Goal: Transaction & Acquisition: Purchase product/service

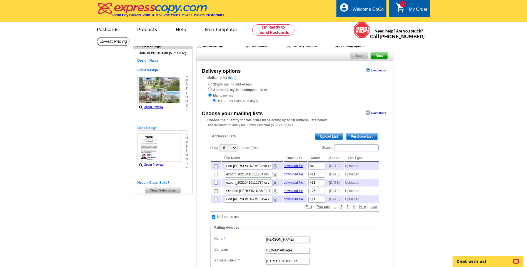
click at [325, 132] on div "Address Lists Purchase List Upload List Show 5 10 25 50 100 Address Files Searc…" at bounding box center [294, 235] width 174 height 212
click at [327, 135] on span "Upload List" at bounding box center [328, 136] width 27 height 7
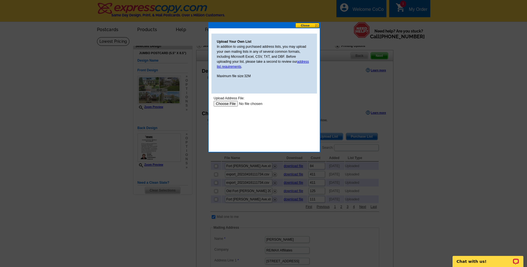
click at [305, 27] on button at bounding box center [307, 25] width 24 height 5
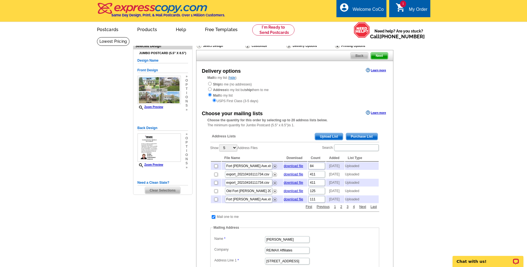
click at [160, 191] on span "Clear Selections" at bounding box center [162, 190] width 35 height 7
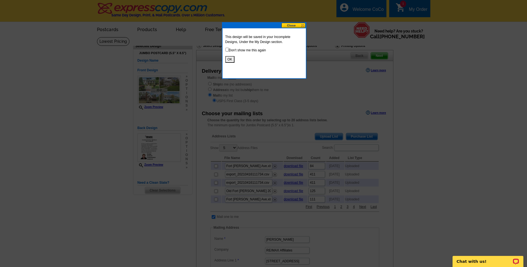
click at [227, 57] on button "OK" at bounding box center [229, 59] width 9 height 7
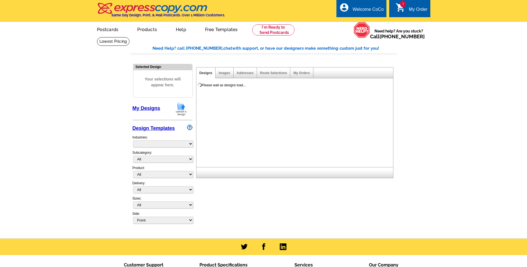
select select "785"
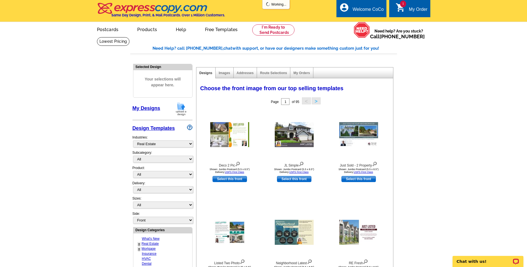
click at [183, 108] on img at bounding box center [181, 109] width 14 height 14
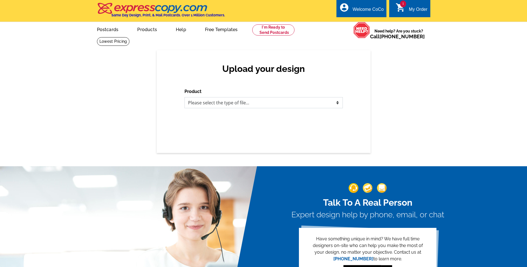
click at [223, 105] on select "Please select the type of file... Postcards Business Cards Letters and flyers G…" at bounding box center [263, 102] width 158 height 11
select select "1"
click at [184, 97] on select "Please select the type of file... Postcards Business Cards Letters and flyers G…" at bounding box center [263, 102] width 158 height 11
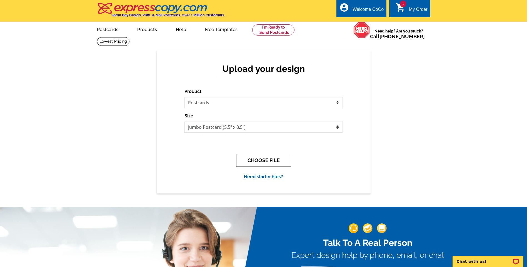
click at [268, 158] on button "CHOOSE FILE" at bounding box center [263, 160] width 55 height 13
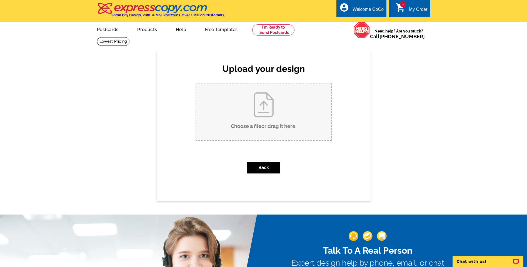
click at [266, 113] on input "Choose a file or drag it here ." at bounding box center [263, 112] width 135 height 56
type input "C:\fakepath\SOLD OLDE FORT MITCHELL (8.5 x 5.5 in) (1).pdf"
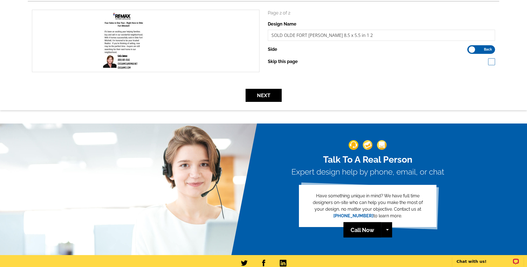
scroll to position [83, 0]
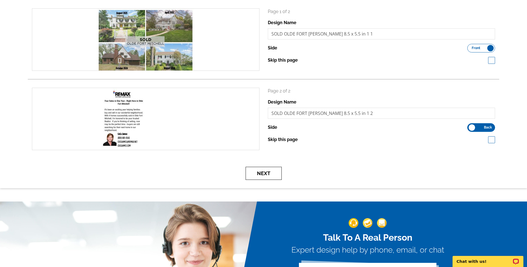
click at [271, 171] on button "Next" at bounding box center [263, 173] width 36 height 13
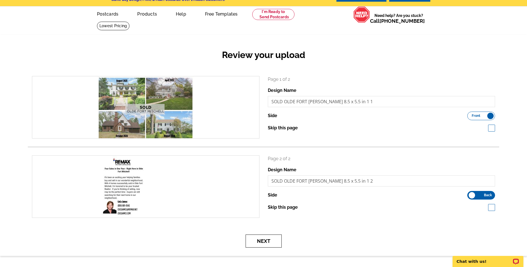
scroll to position [28, 0]
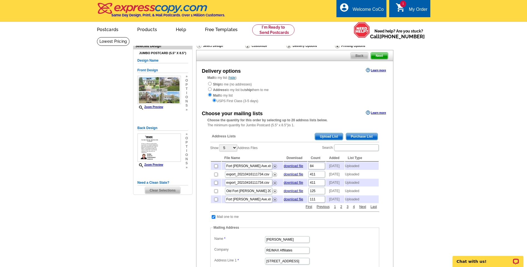
click at [330, 139] on span "Upload List" at bounding box center [328, 136] width 27 height 7
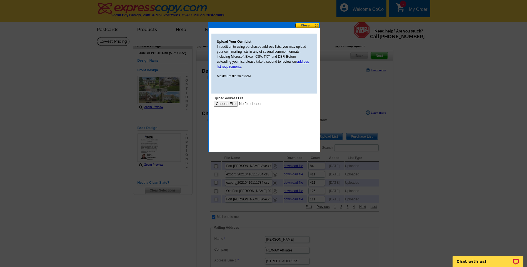
click at [226, 102] on input "file" at bounding box center [248, 104] width 70 height 6
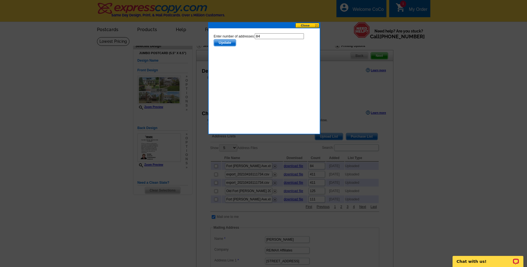
drag, startPoint x: 230, startPoint y: 44, endPoint x: 524, endPoint y: 136, distance: 308.0
click at [230, 44] on span "Update" at bounding box center [224, 42] width 22 height 7
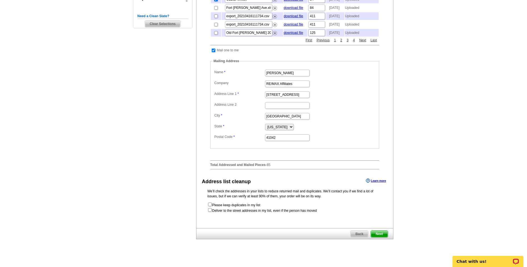
scroll to position [194, 0]
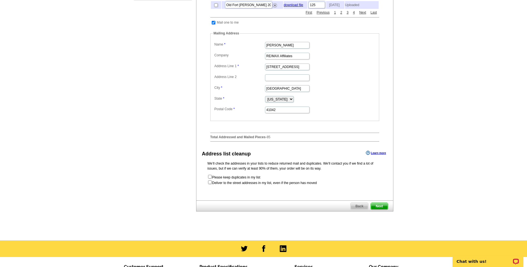
click at [374, 210] on span "Next" at bounding box center [379, 206] width 17 height 7
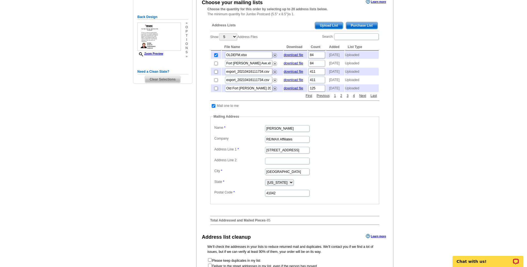
scroll to position [0, 0]
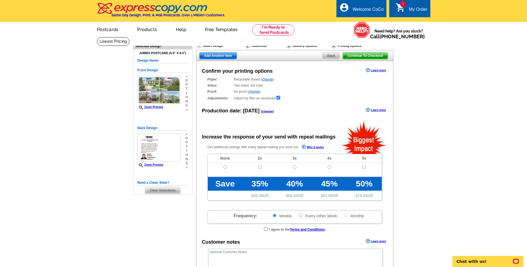
radio input "false"
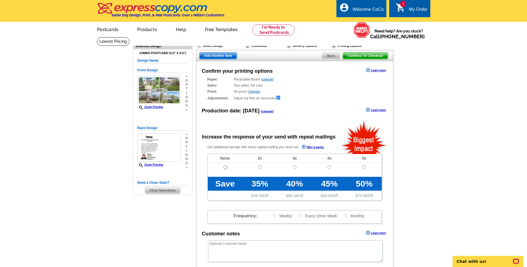
click at [225, 169] on input "radio" at bounding box center [225, 167] width 4 height 4
radio input "true"
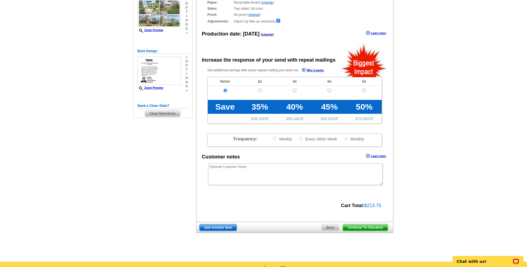
scroll to position [83, 0]
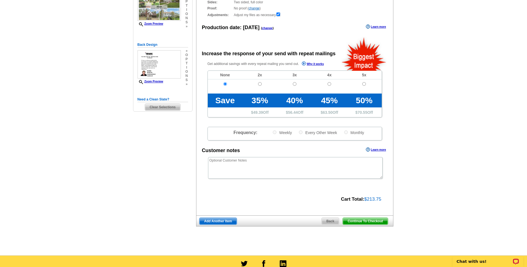
click at [356, 223] on span "Continue To Checkout" at bounding box center [365, 221] width 45 height 7
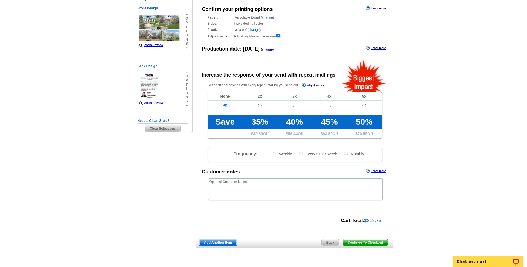
scroll to position [111, 0]
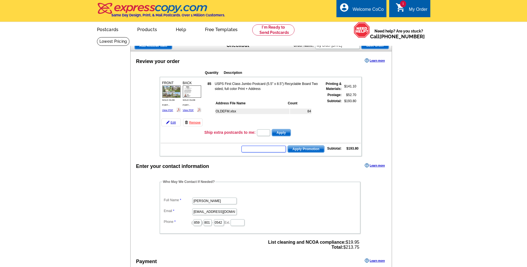
click at [251, 151] on input "text" at bounding box center [263, 149] width 44 height 7
click at [268, 150] on input "GROW07258" at bounding box center [263, 149] width 44 height 7
type input "GROW0725"
click at [303, 147] on span "Apply Promotion" at bounding box center [306, 149] width 36 height 7
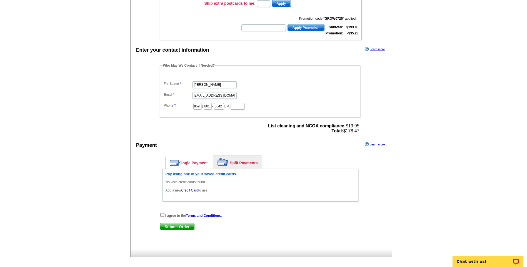
scroll to position [139, 0]
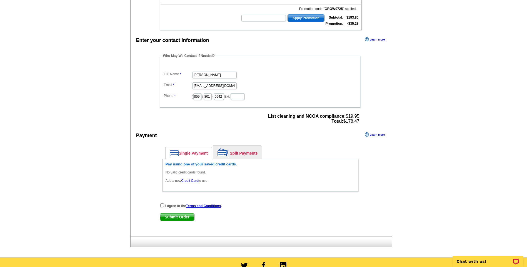
click at [188, 181] on link "Credit Card" at bounding box center [189, 181] width 17 height 4
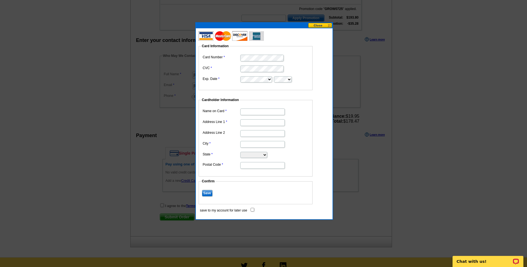
click at [254, 54] on dd at bounding box center [255, 57] width 108 height 9
click at [264, 109] on input "Name on Card" at bounding box center [262, 112] width 44 height 7
type input "[PERSON_NAME]"
click at [247, 123] on input "Address Line 1" at bounding box center [262, 122] width 44 height 7
type input "[STREET_ADDRESS]"
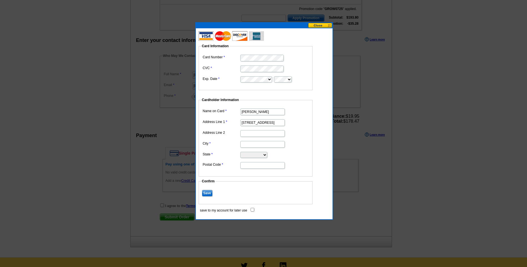
type input "Ft. Mitchell"
select select "KY"
type input "41011"
click at [252, 209] on input "save to my account for later use" at bounding box center [252, 210] width 4 height 4
checkbox input "true"
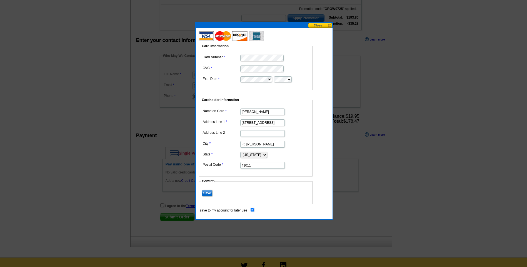
click at [208, 194] on input "Save" at bounding box center [207, 193] width 11 height 7
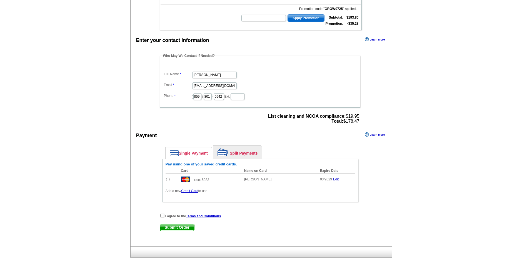
click at [167, 180] on input "radio" at bounding box center [168, 180] width 4 height 4
radio input "true"
click at [161, 217] on input "checkbox" at bounding box center [162, 216] width 4 height 4
checkbox input "true"
click at [169, 227] on span "Submit Order" at bounding box center [177, 227] width 34 height 7
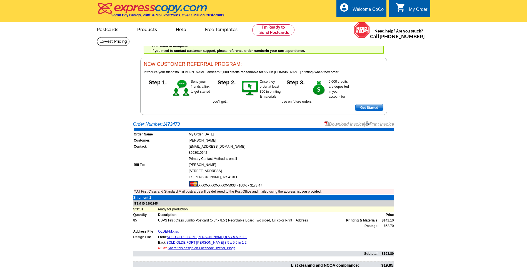
click at [383, 125] on link "Print Invoice" at bounding box center [379, 124] width 29 height 5
